Goal: Information Seeking & Learning: Check status

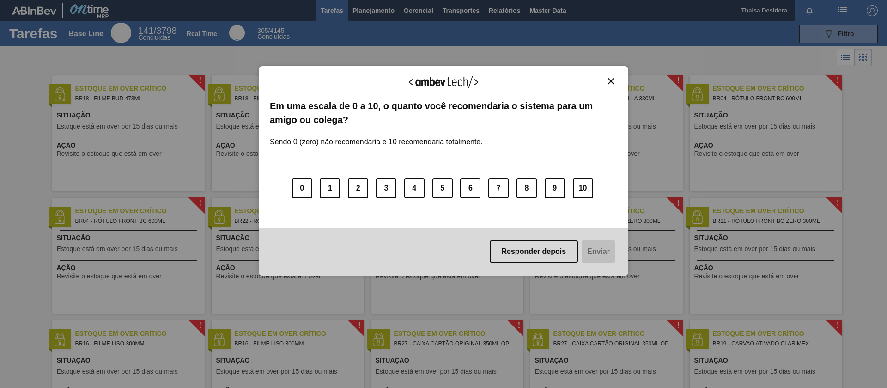
click at [826, 27] on div "Agradecemos seu feedback! Em uma escala de 0 a 10, o quanto você recomendaria o…" at bounding box center [443, 194] width 887 height 388
click at [610, 82] on img "Close" at bounding box center [611, 81] width 7 height 7
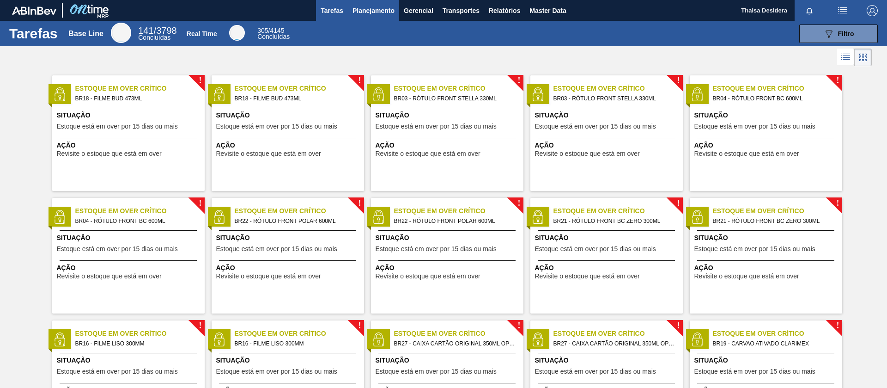
click at [387, 11] on span "Planejamento" at bounding box center [374, 10] width 42 height 11
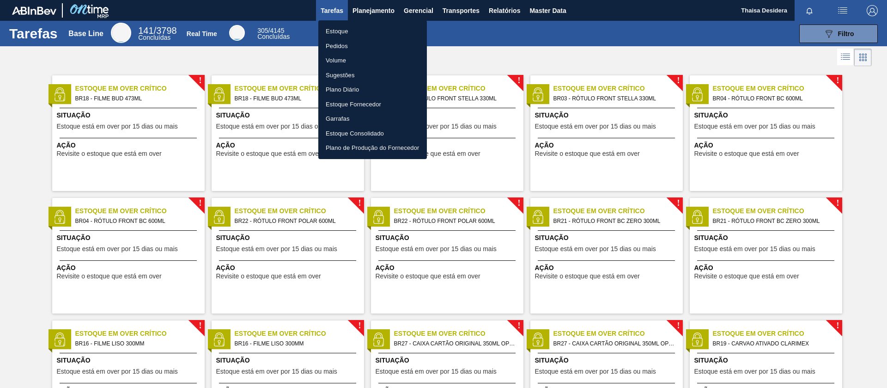
click at [384, 30] on li "Estoque" at bounding box center [372, 31] width 109 height 15
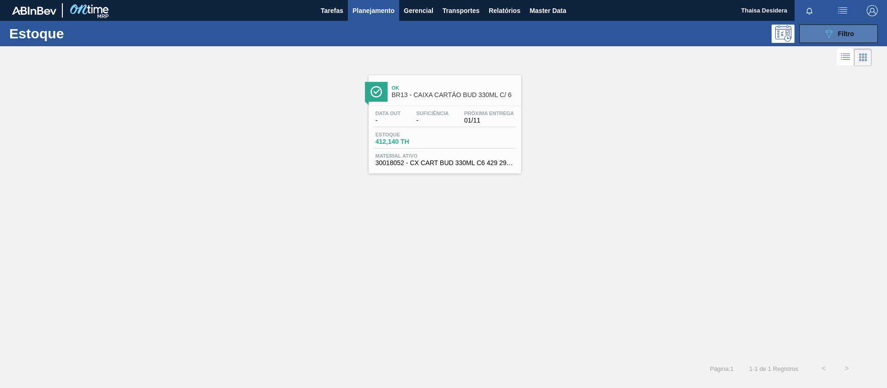
click at [828, 37] on icon "089F7B8B-B2A5-4AFE-B5C0-19BA573D28AC" at bounding box center [828, 33] width 11 height 11
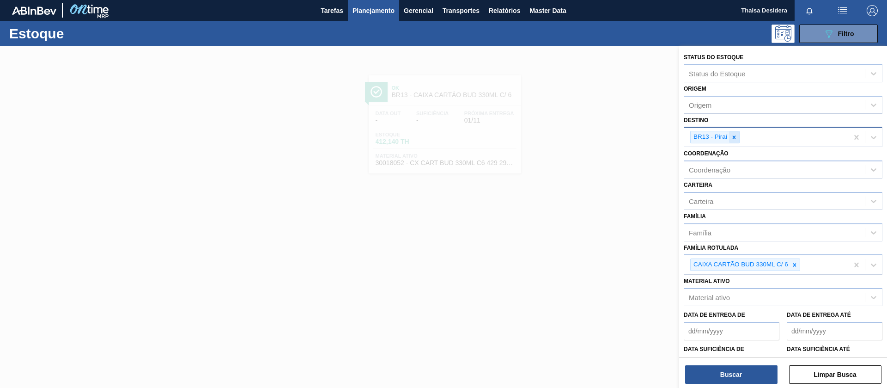
click at [737, 136] on icon at bounding box center [734, 137] width 6 height 6
type input "jagua"
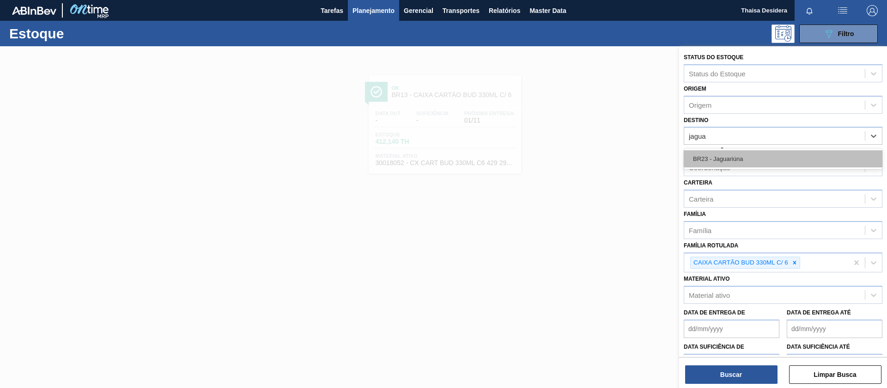
click at [741, 153] on div "BR23 - Jaguariúna" at bounding box center [783, 158] width 199 height 17
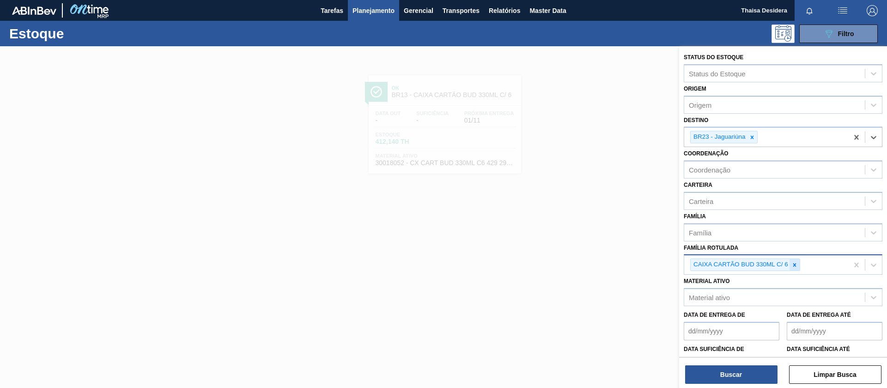
click at [794, 266] on icon at bounding box center [795, 265] width 6 height 6
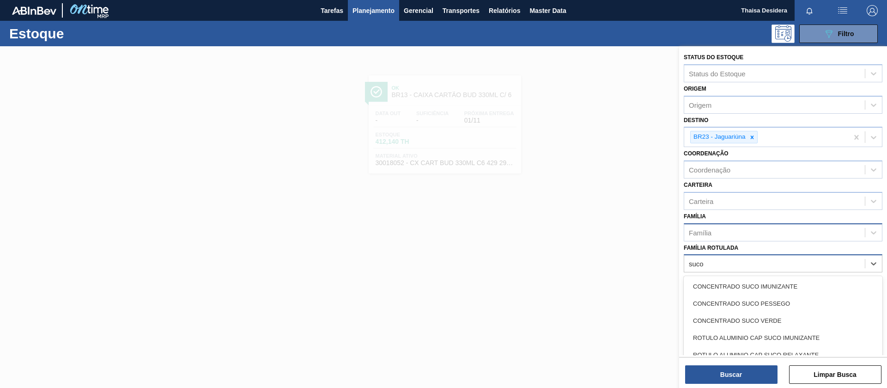
type Rotulada "suco"
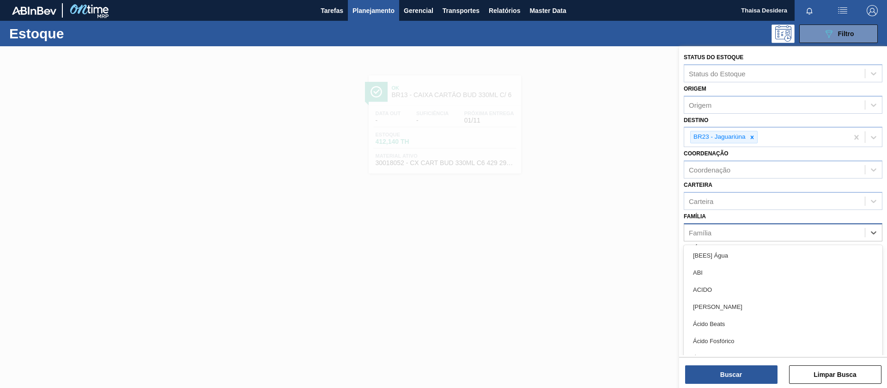
click at [748, 234] on div "Família" at bounding box center [774, 231] width 181 height 13
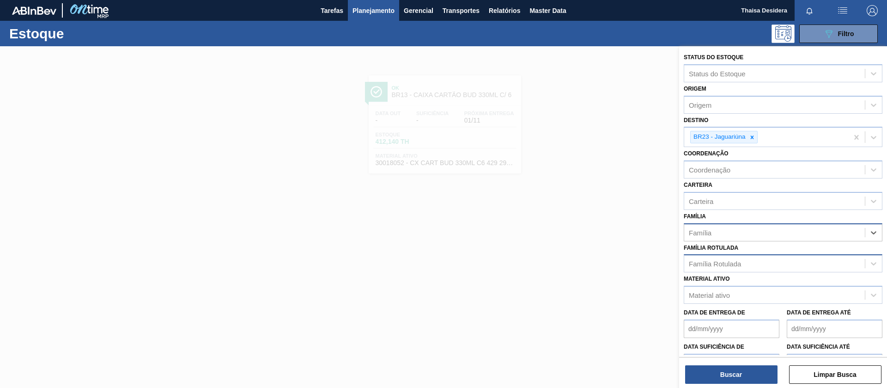
click at [742, 232] on div "Família" at bounding box center [774, 231] width 181 height 13
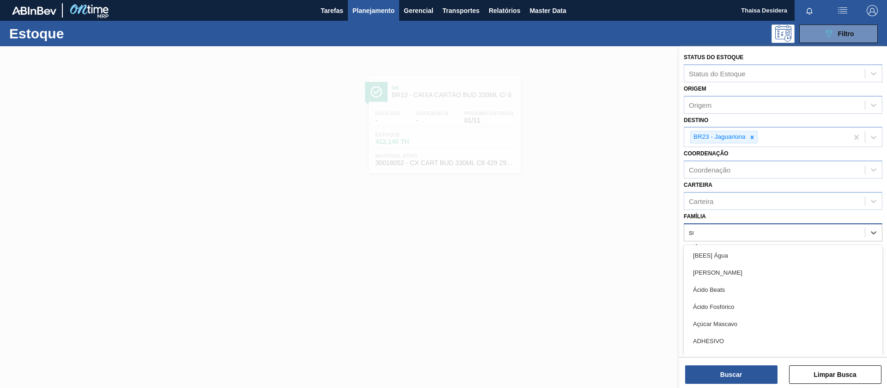
type input "suco"
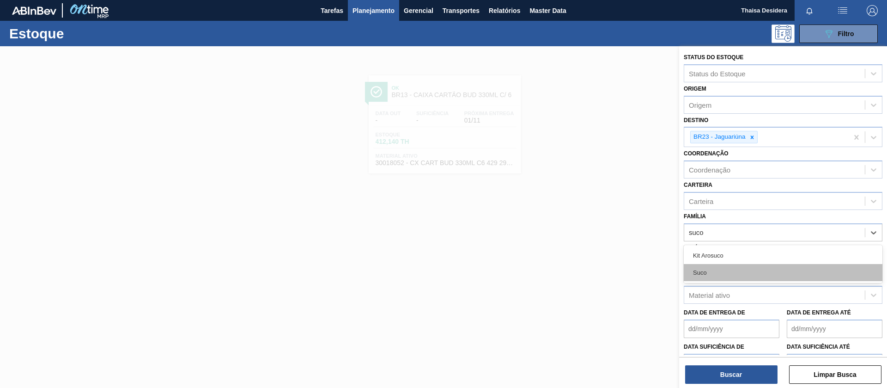
click at [725, 276] on div "Suco" at bounding box center [783, 272] width 199 height 17
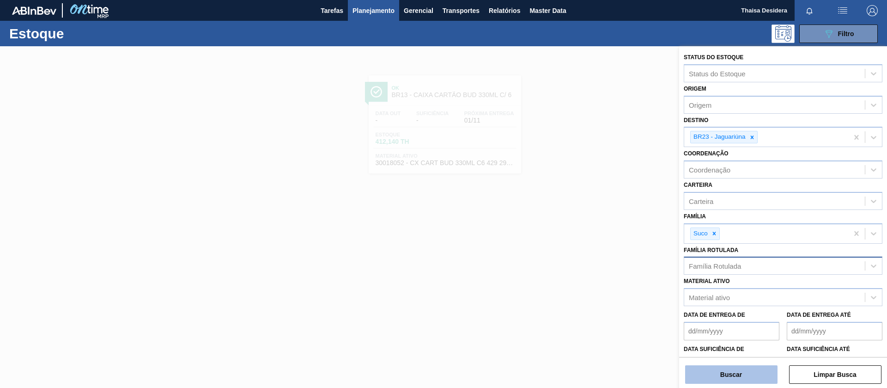
click at [735, 375] on button "Buscar" at bounding box center [731, 374] width 92 height 18
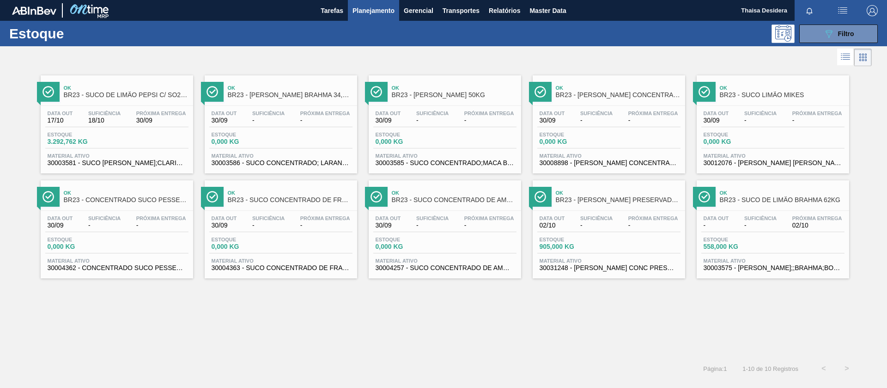
click at [104, 104] on div "Ok BR23 - SUCO DE LIMÃO PEPSI C/ SO2 46KG Data out 17/10 Suficiência 18/10 Próx…" at bounding box center [117, 124] width 152 height 98
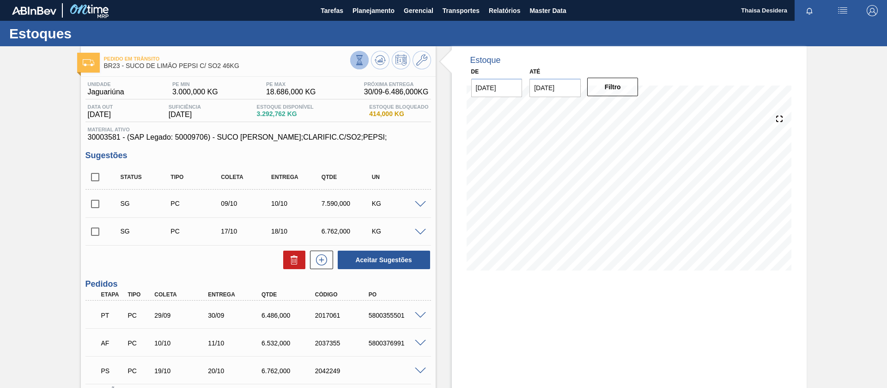
click at [363, 61] on icon at bounding box center [359, 60] width 10 height 10
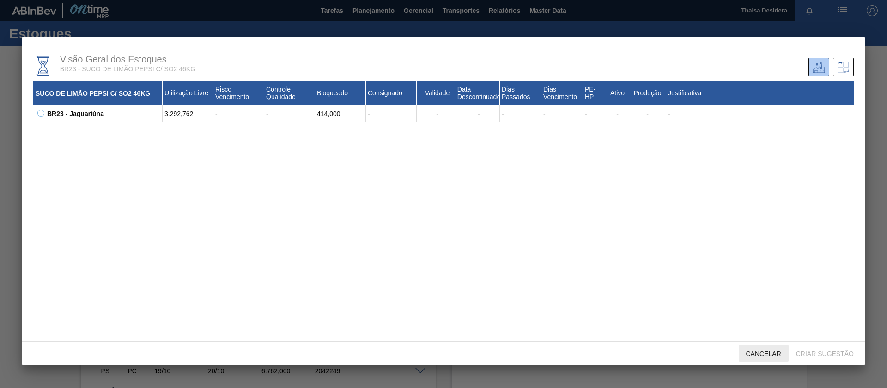
click at [771, 352] on span "Cancelar" at bounding box center [764, 353] width 50 height 7
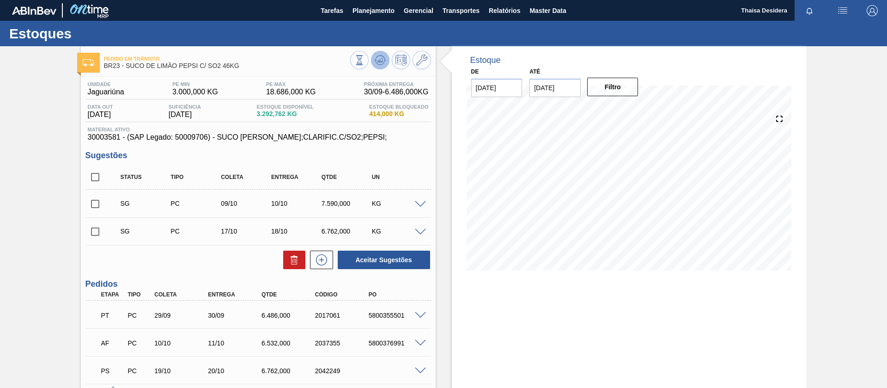
click at [384, 63] on icon at bounding box center [380, 60] width 11 height 11
